Goal: Navigation & Orientation: Understand site structure

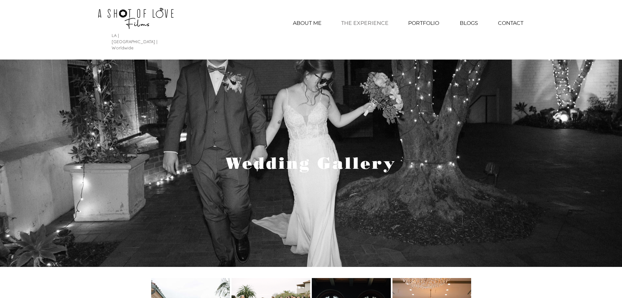
click at [353, 22] on p "THE EXPERIENCE" at bounding box center [365, 23] width 54 height 16
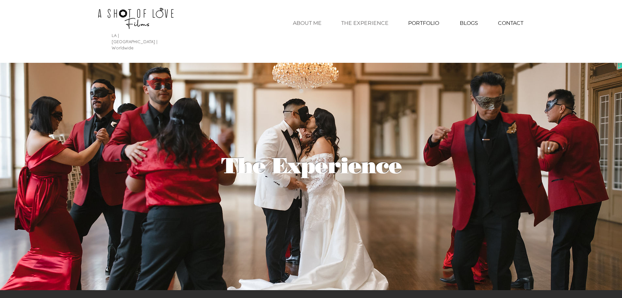
click at [317, 21] on p "ABOUT ME" at bounding box center [307, 23] width 35 height 16
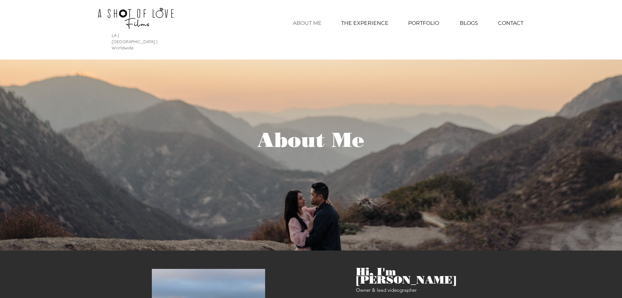
click at [128, 18] on img at bounding box center [136, 18] width 140 height 30
